Goal: Use online tool/utility: Utilize a website feature to perform a specific function

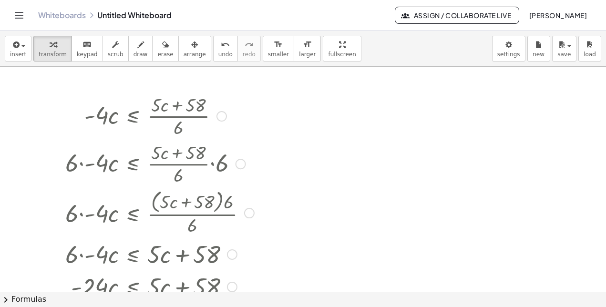
click at [224, 114] on div at bounding box center [221, 116] width 10 height 10
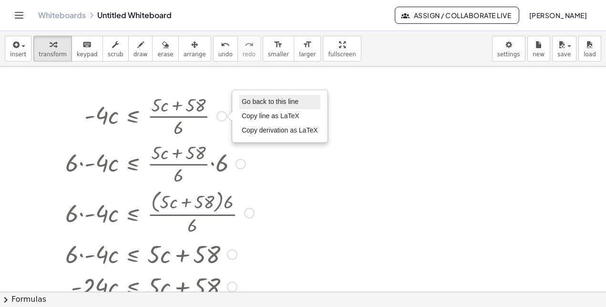
click at [255, 102] on span "Go back to this line" at bounding box center [270, 102] width 57 height 8
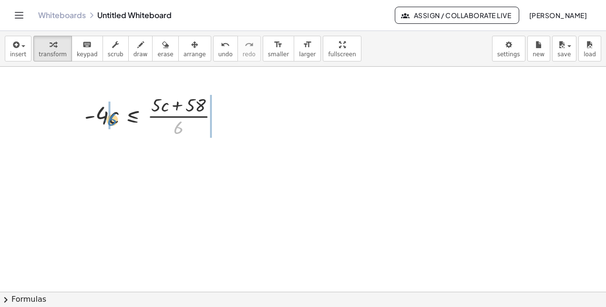
drag, startPoint x: 177, startPoint y: 128, endPoint x: 111, endPoint y: 121, distance: 67.1
click at [111, 121] on div at bounding box center [156, 115] width 152 height 48
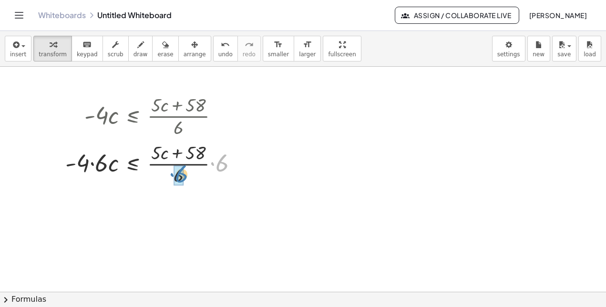
drag, startPoint x: 218, startPoint y: 161, endPoint x: 178, endPoint y: 172, distance: 42.0
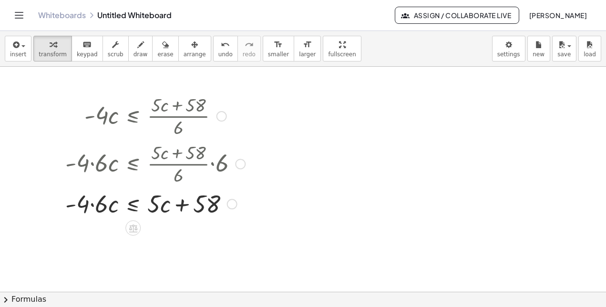
click at [90, 203] on div at bounding box center [155, 203] width 189 height 32
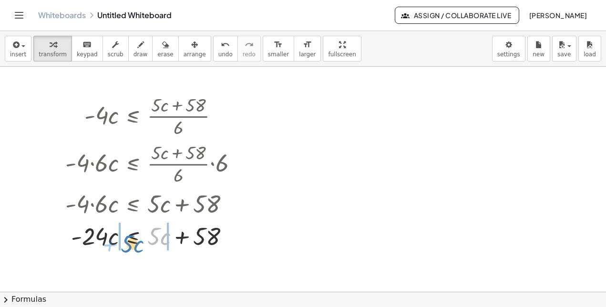
drag, startPoint x: 155, startPoint y: 232, endPoint x: 129, endPoint y: 240, distance: 27.8
click at [129, 240] on div at bounding box center [153, 235] width 185 height 32
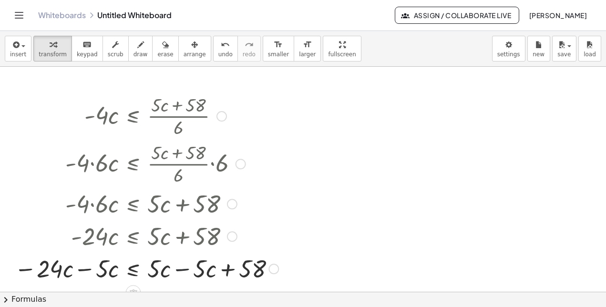
click at [183, 267] on div at bounding box center [147, 268] width 274 height 32
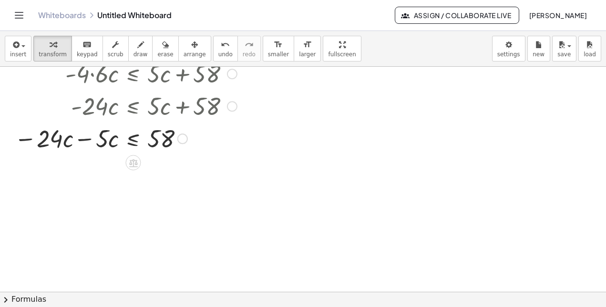
scroll to position [131, 0]
click at [83, 138] on div at bounding box center [130, 137] width 241 height 32
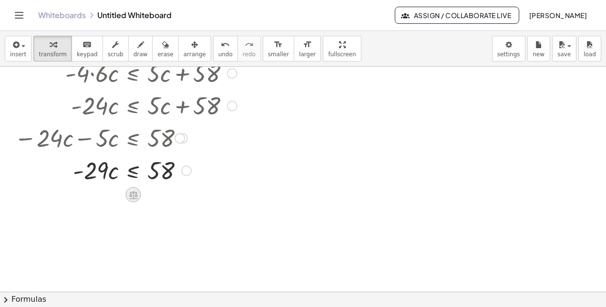
click at [133, 195] on icon at bounding box center [133, 195] width 9 height 8
click at [156, 194] on div "÷" at bounding box center [151, 194] width 15 height 15
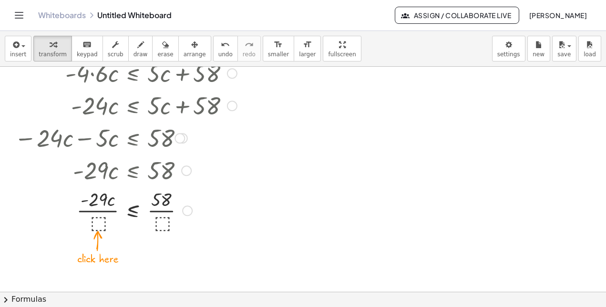
click at [96, 220] on div at bounding box center [130, 210] width 241 height 48
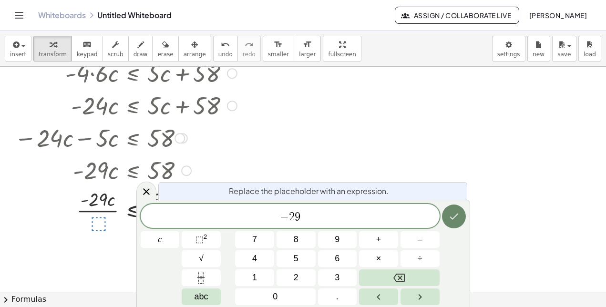
click at [448, 218] on icon "Done" at bounding box center [453, 216] width 11 height 11
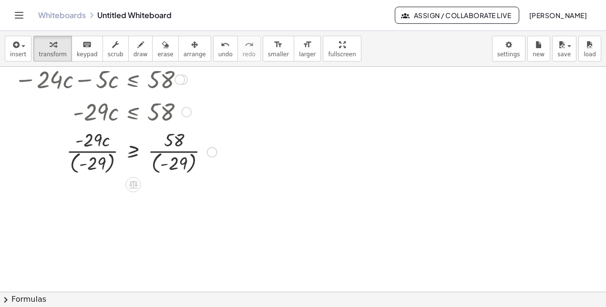
scroll to position [205, 0]
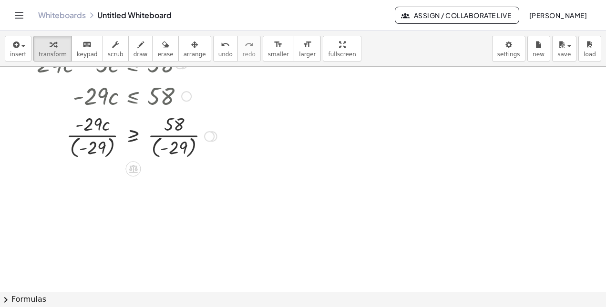
click at [87, 136] on div at bounding box center [130, 136] width 241 height 50
click at [73, 149] on div at bounding box center [130, 136] width 241 height 50
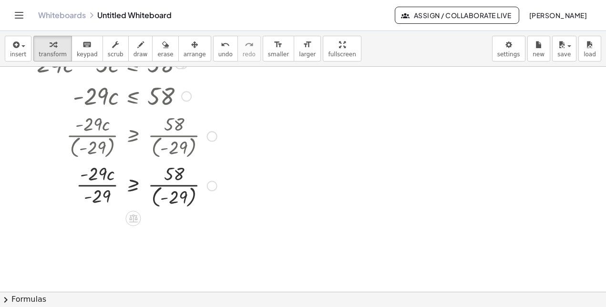
click at [98, 184] on div at bounding box center [130, 185] width 241 height 50
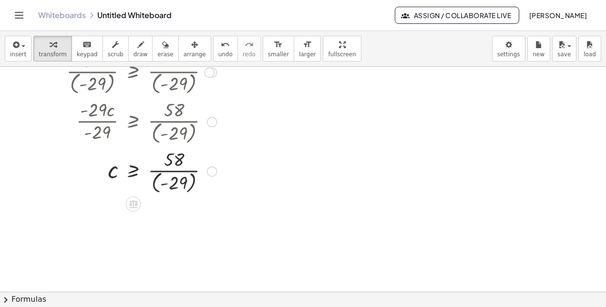
scroll to position [269, 0]
click at [156, 174] on div at bounding box center [130, 170] width 241 height 50
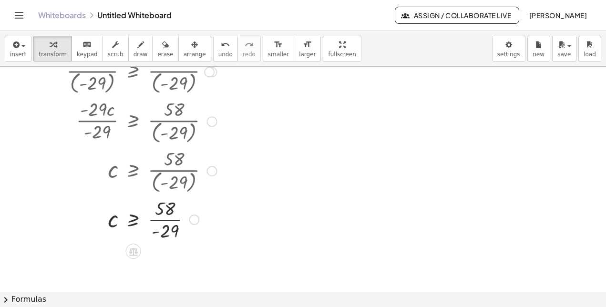
click at [168, 221] on div at bounding box center [130, 219] width 241 height 48
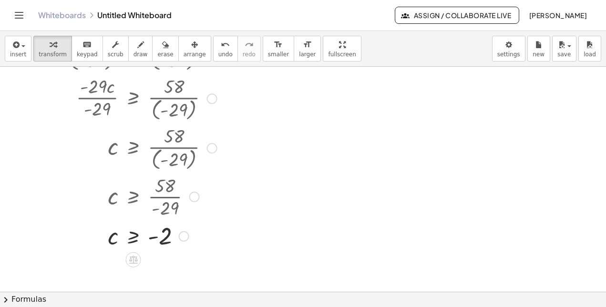
click at [183, 233] on div "Go back to this line Copy line as LaTeX Copy derivation as LaTeX" at bounding box center [184, 236] width 10 height 10
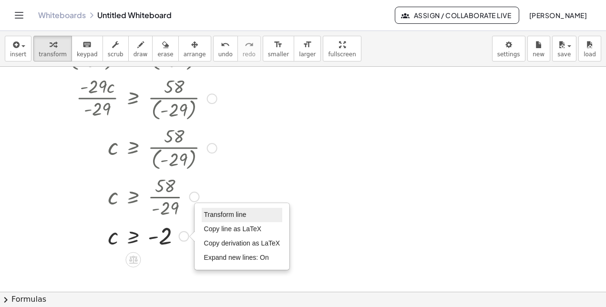
click at [214, 214] on span "Transform line" at bounding box center [225, 215] width 42 height 8
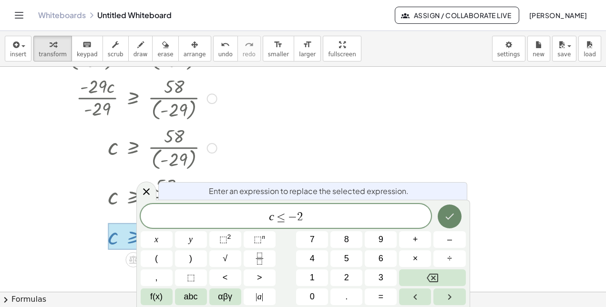
click at [448, 213] on icon "Done" at bounding box center [449, 216] width 11 height 11
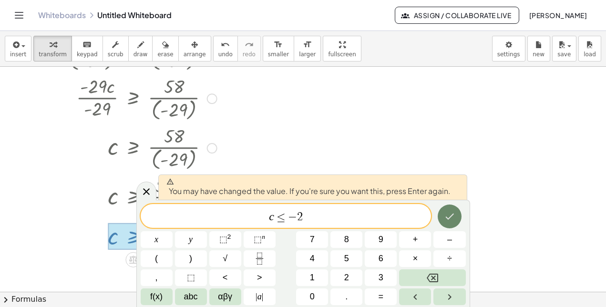
click at [448, 213] on icon "Done" at bounding box center [449, 216] width 11 height 11
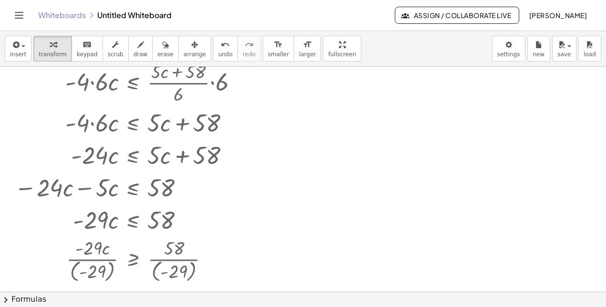
scroll to position [82, 0]
